Goal: Information Seeking & Learning: Stay updated

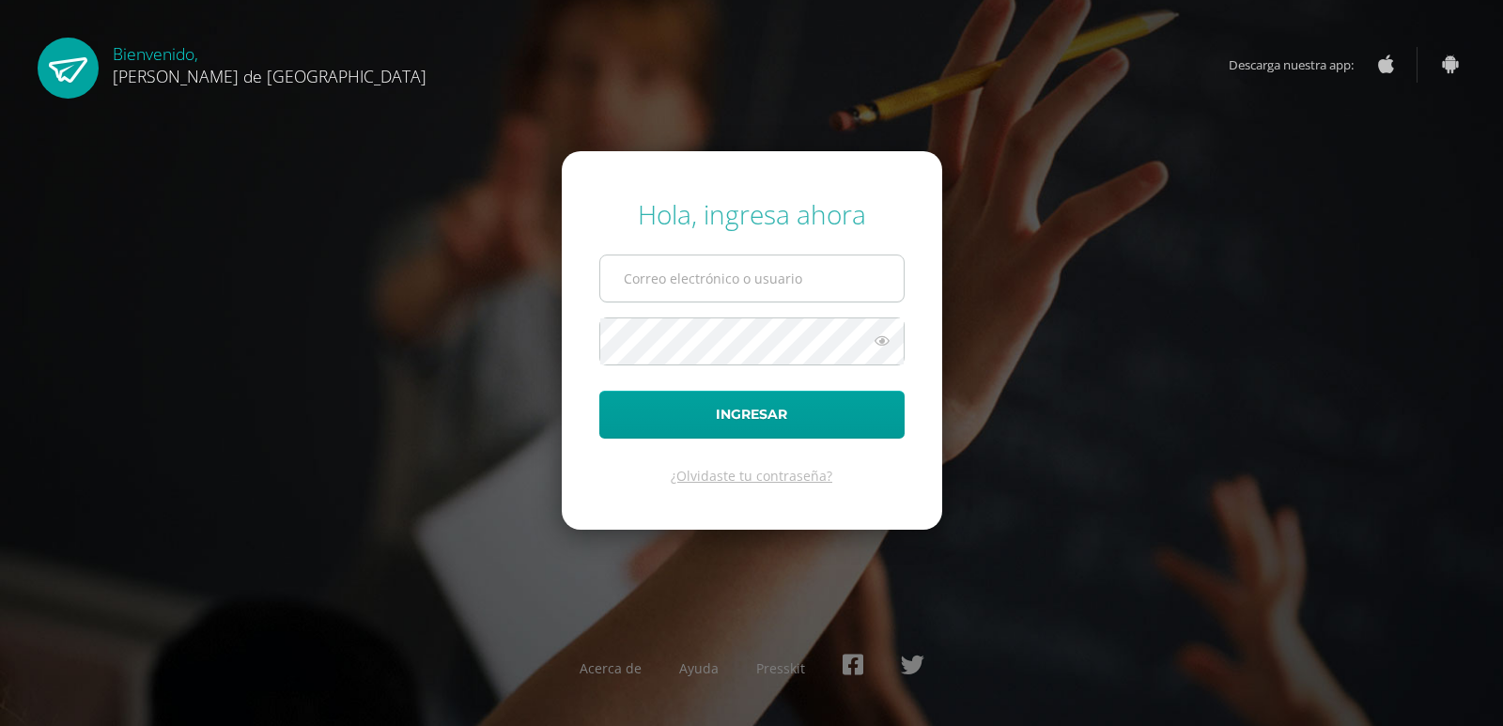
click at [675, 274] on input "text" at bounding box center [751, 279] width 303 height 46
type input "[EMAIL_ADDRESS][DOMAIN_NAME]"
click at [947, 285] on div "Hola, ingresa ahora [EMAIL_ADDRESS][DOMAIN_NAME] Ingresar ¿Olvidaste tu contras…" at bounding box center [752, 362] width 1212 height 363
drag, startPoint x: 1047, startPoint y: 260, endPoint x: 1041, endPoint y: 311, distance: 51.0
click at [1048, 259] on div "Hola, ingresa ahora [EMAIL_ADDRESS][DOMAIN_NAME] Ingresar ¿Olvidaste tu contras…" at bounding box center [752, 362] width 1212 height 363
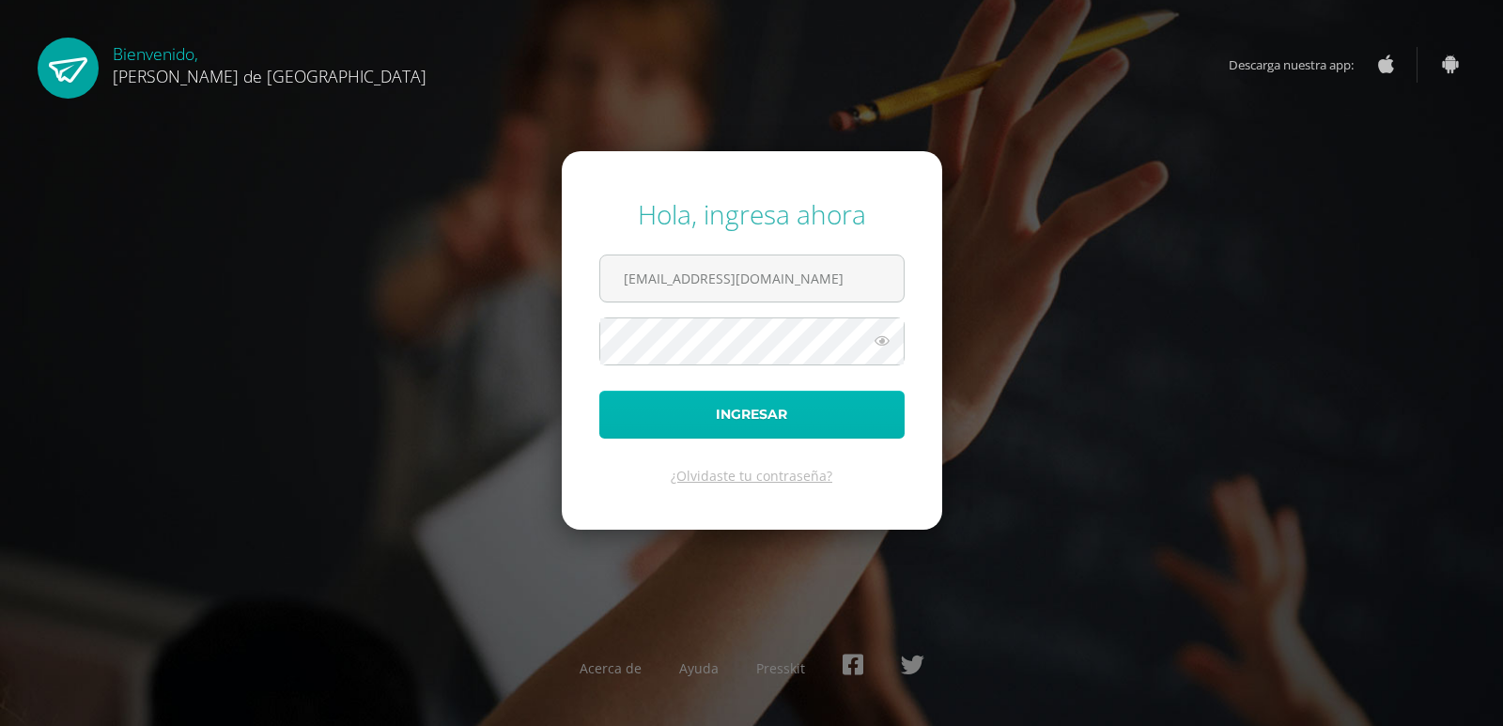
click at [786, 416] on button "Ingresar" at bounding box center [751, 415] width 305 height 48
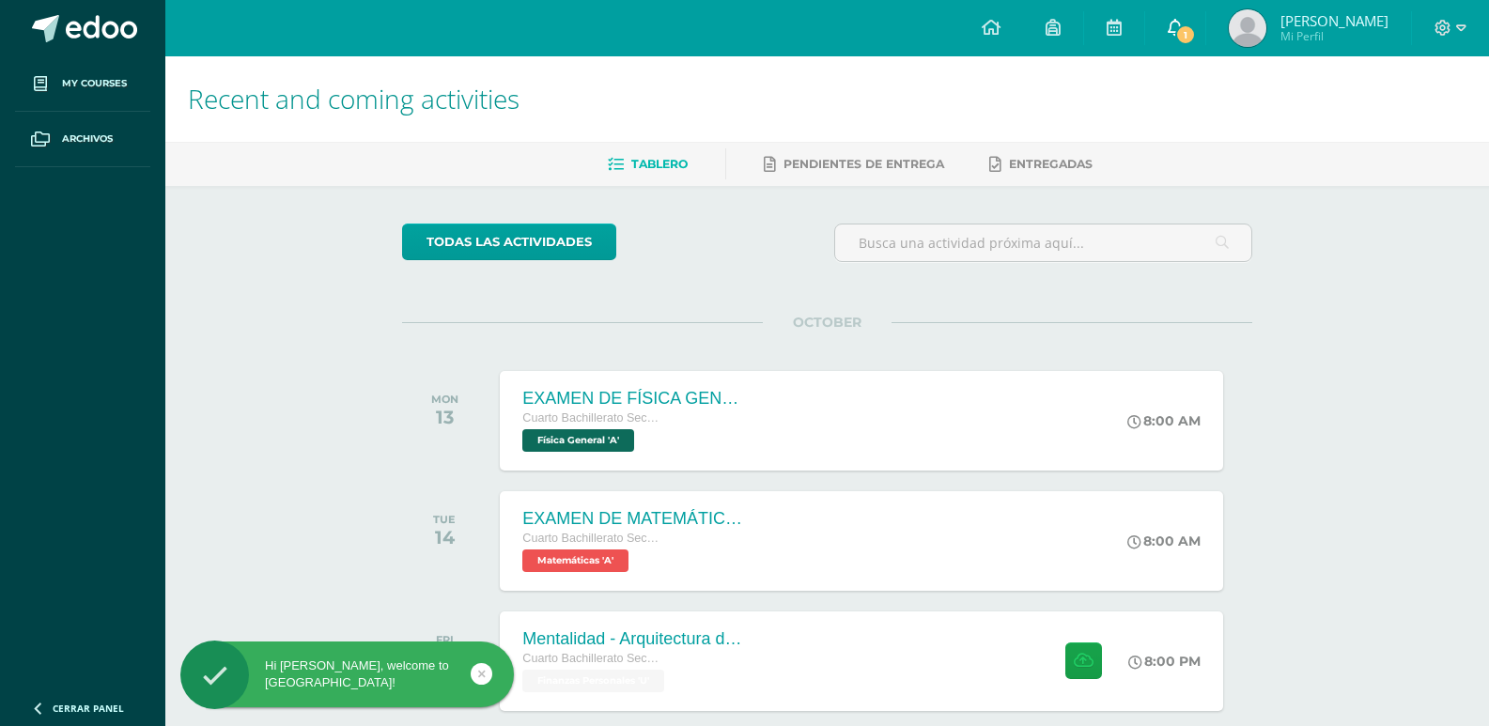
click at [1202, 22] on link "1" at bounding box center [1175, 28] width 60 height 56
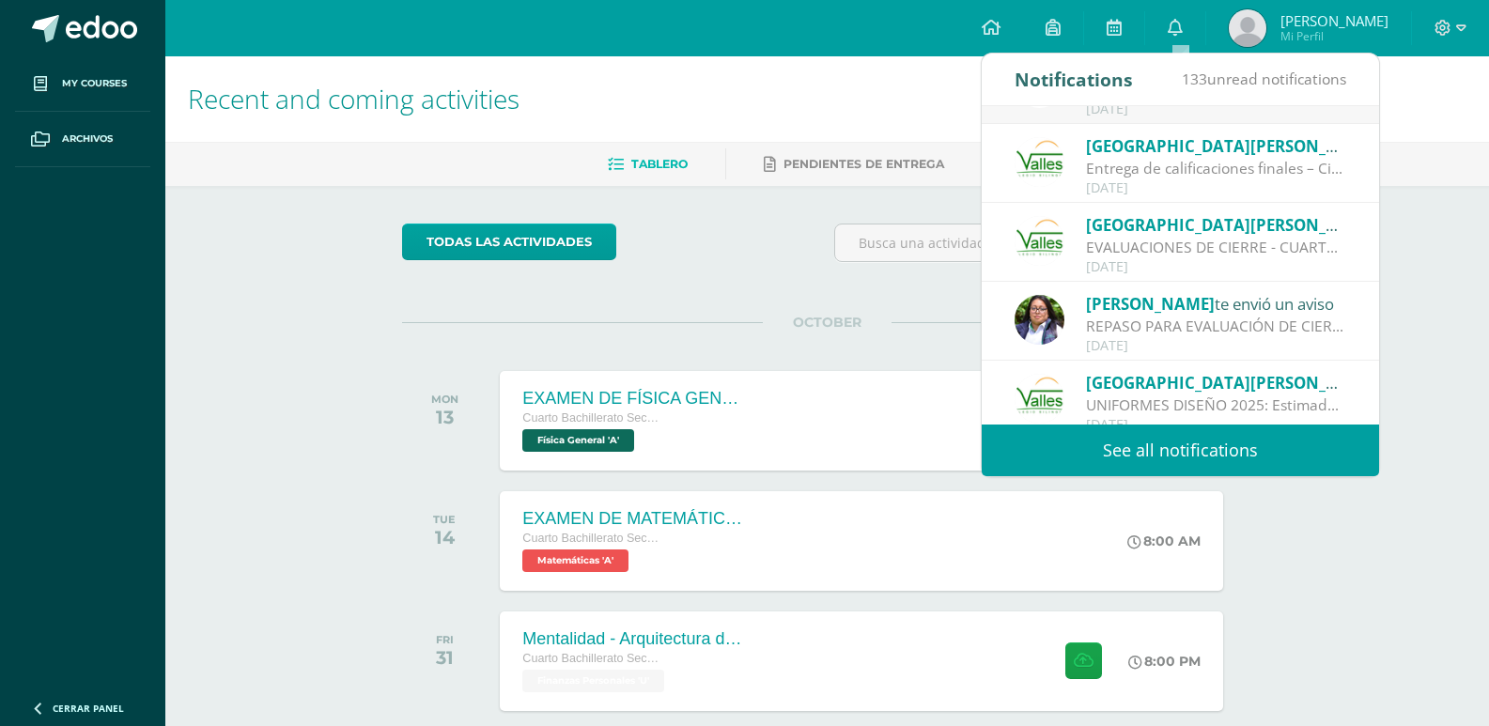
scroll to position [94, 0]
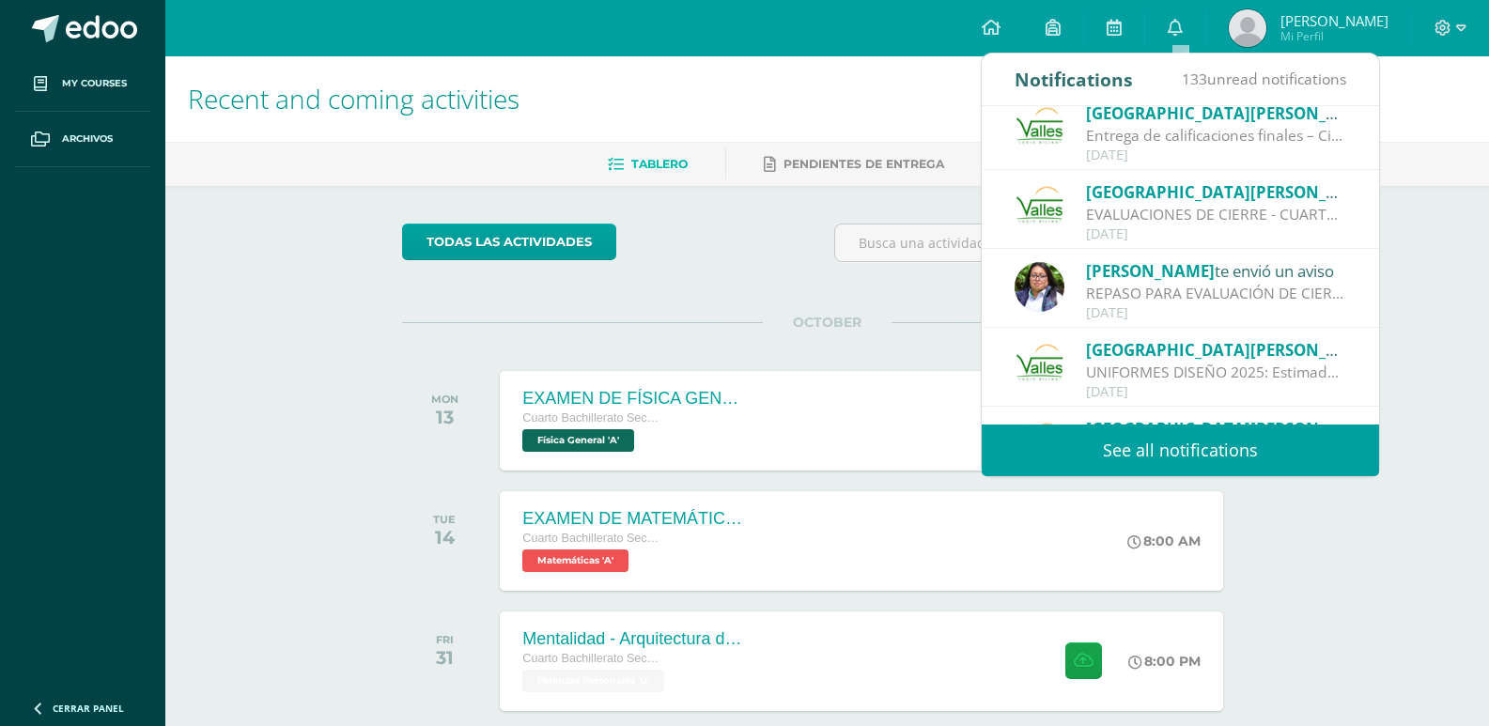
click at [1219, 223] on div "EVALUACIONES DE CIERRE - CUARTO BACHILLERATO: 📢 EVALUACIONES DE CIERRE Queridos…" at bounding box center [1216, 215] width 261 height 22
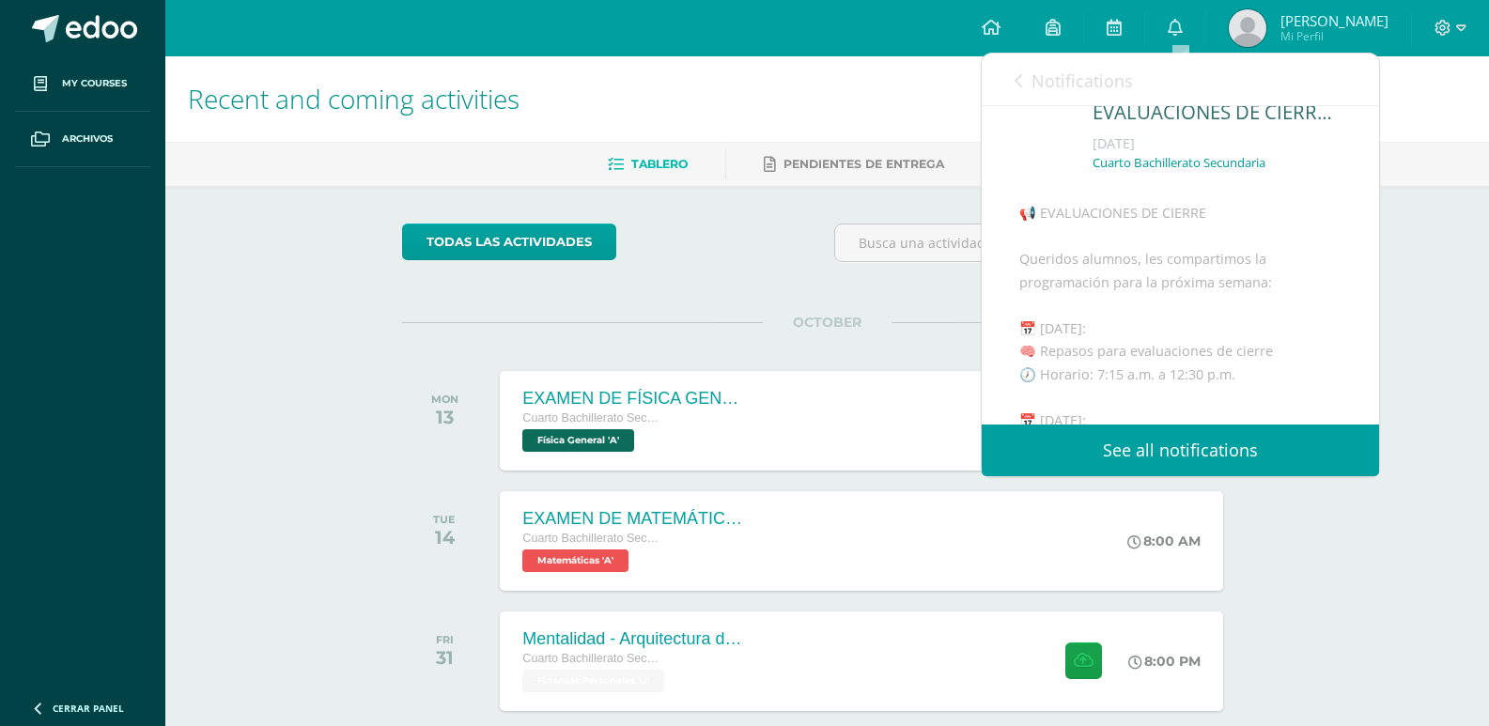
scroll to position [757, 0]
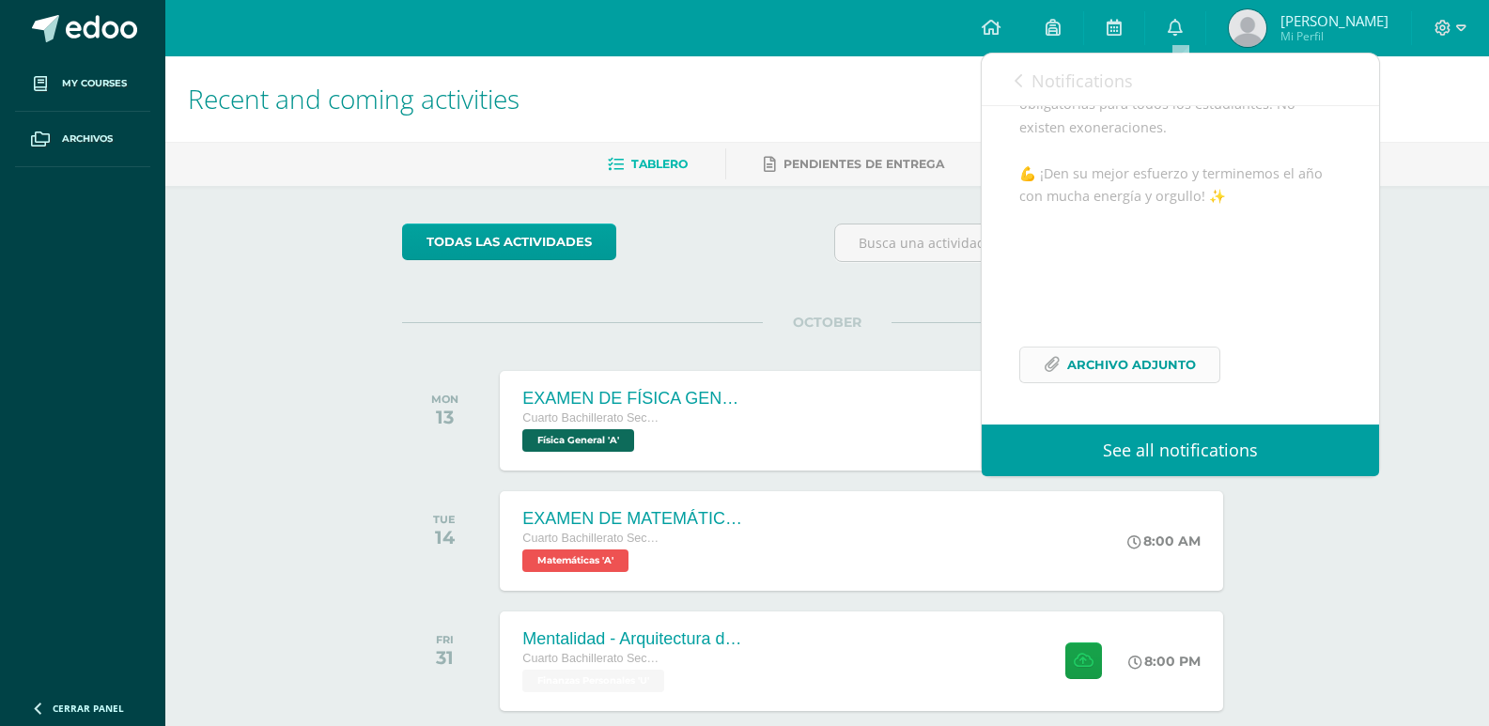
click at [1160, 350] on span "Archivo Adjunto" at bounding box center [1131, 365] width 129 height 35
click at [1038, 89] on span "Notifications" at bounding box center [1082, 81] width 101 height 23
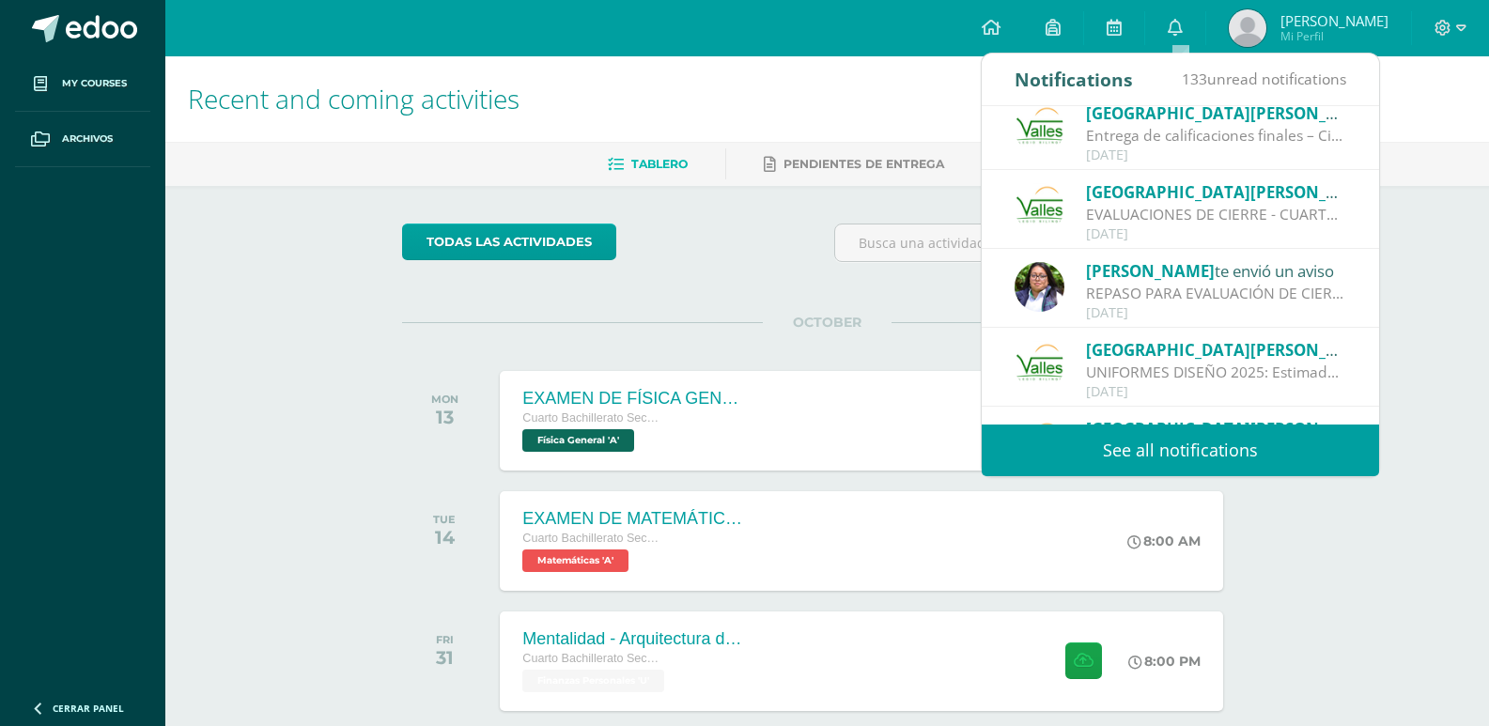
click at [1132, 452] on link "See all notifications" at bounding box center [1180, 451] width 397 height 52
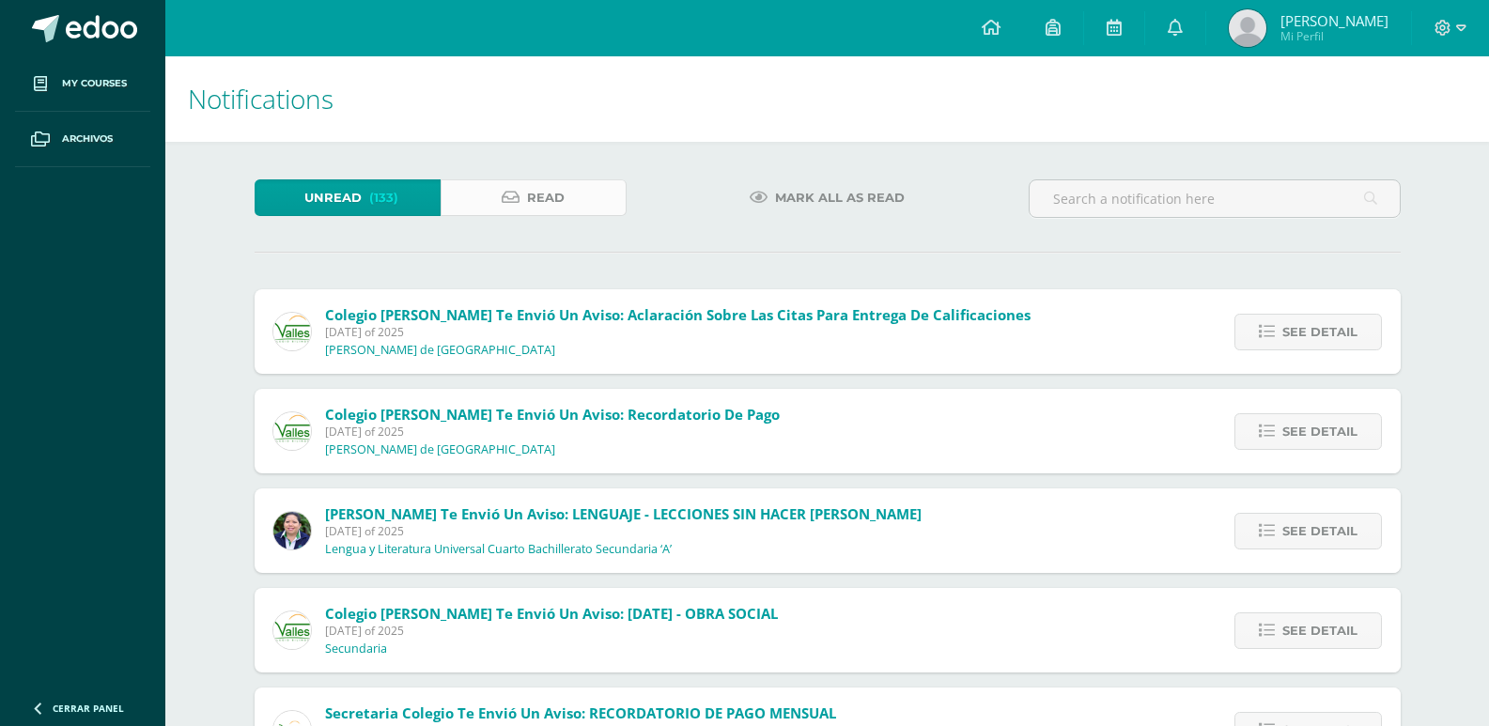
click at [563, 201] on span "Read" at bounding box center [546, 197] width 38 height 35
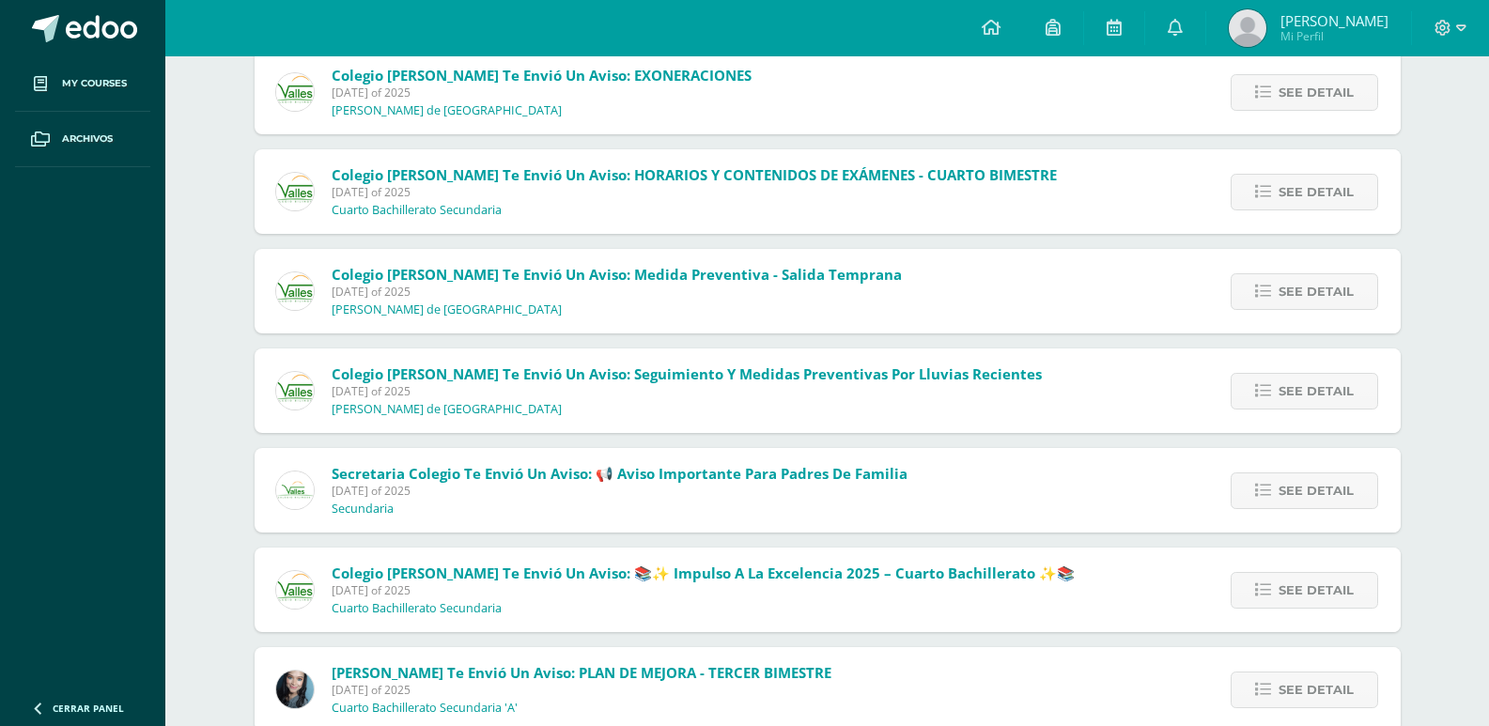
scroll to position [1302, 0]
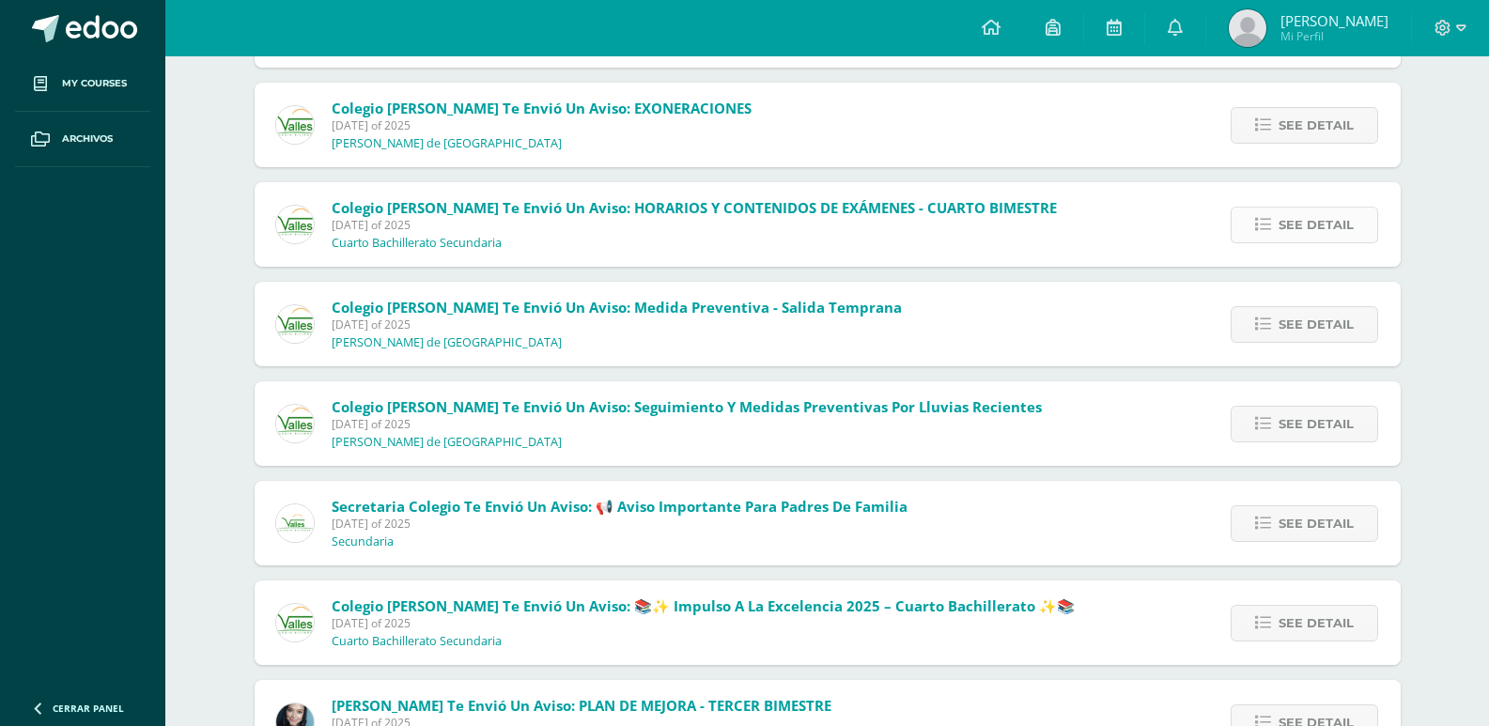
click at [1248, 217] on link "See detail" at bounding box center [1305, 225] width 148 height 37
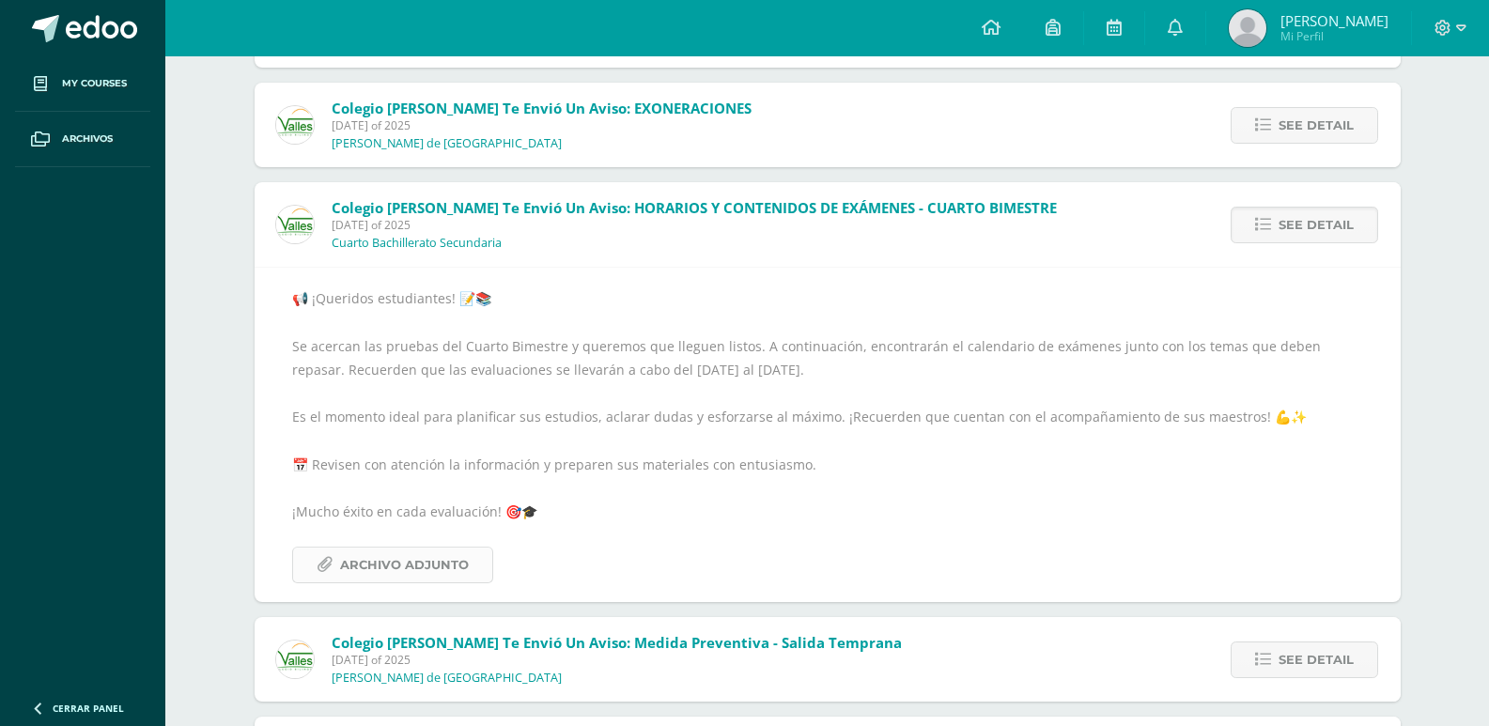
click at [464, 566] on span "Archivo Adjunto" at bounding box center [404, 565] width 129 height 35
